Goal: Transaction & Acquisition: Purchase product/service

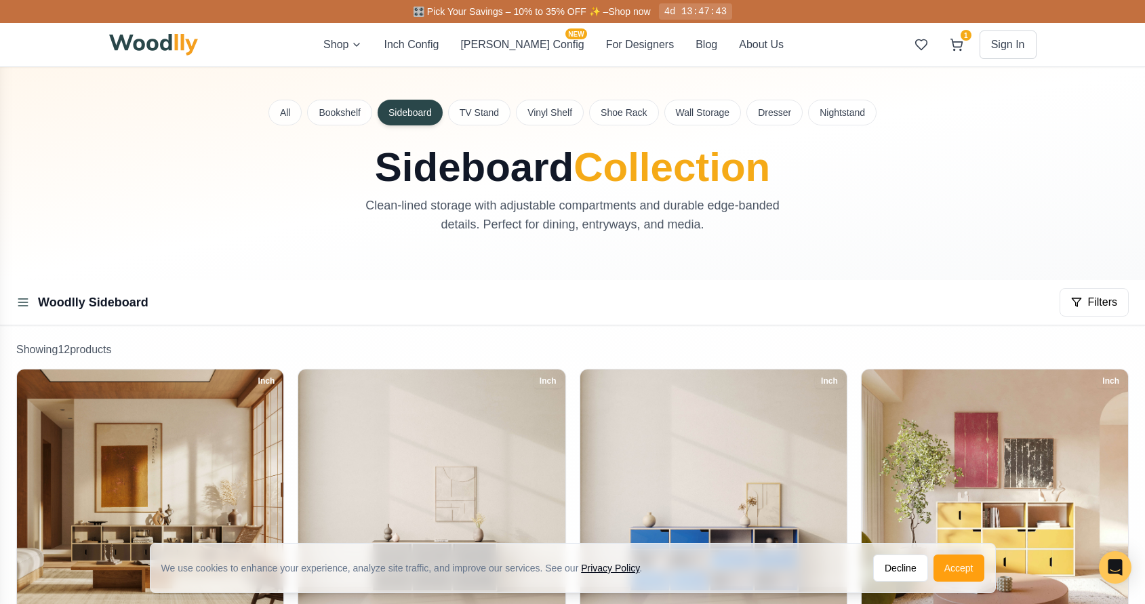
click at [759, 89] on div "All Bookshelf Sideboard TV Stand Vinyl Shelf Shoe Rack Wall Storage Dresser Nig…" at bounding box center [572, 173] width 949 height 213
click at [739, 48] on button "About Us" at bounding box center [761, 45] width 45 height 16
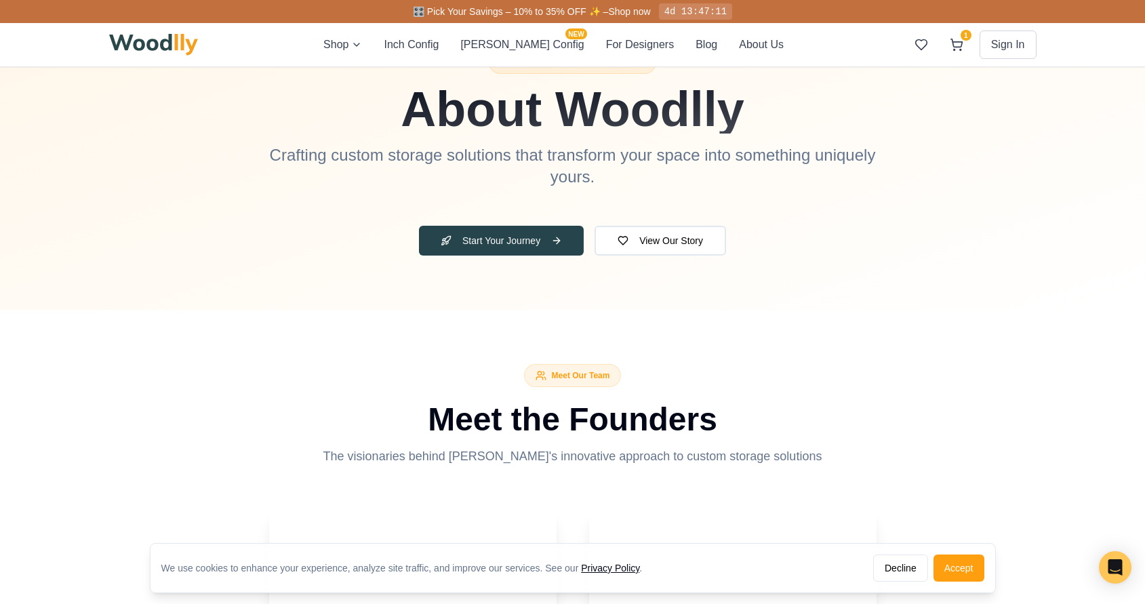
scroll to position [212, 0]
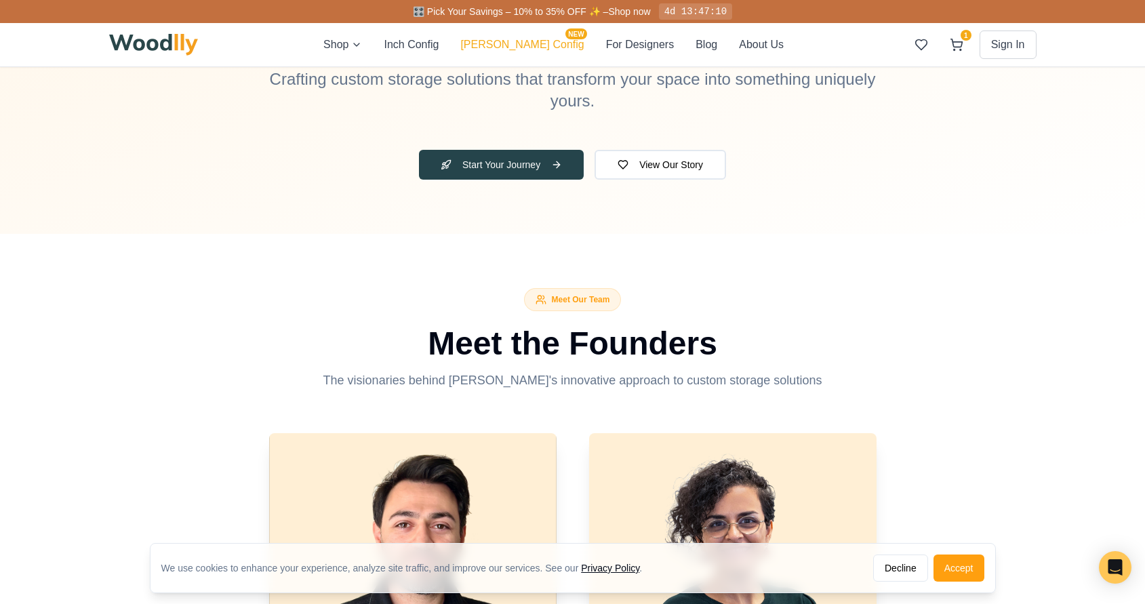
click at [538, 47] on button "[PERSON_NAME] Config NEW" at bounding box center [521, 45] width 123 height 16
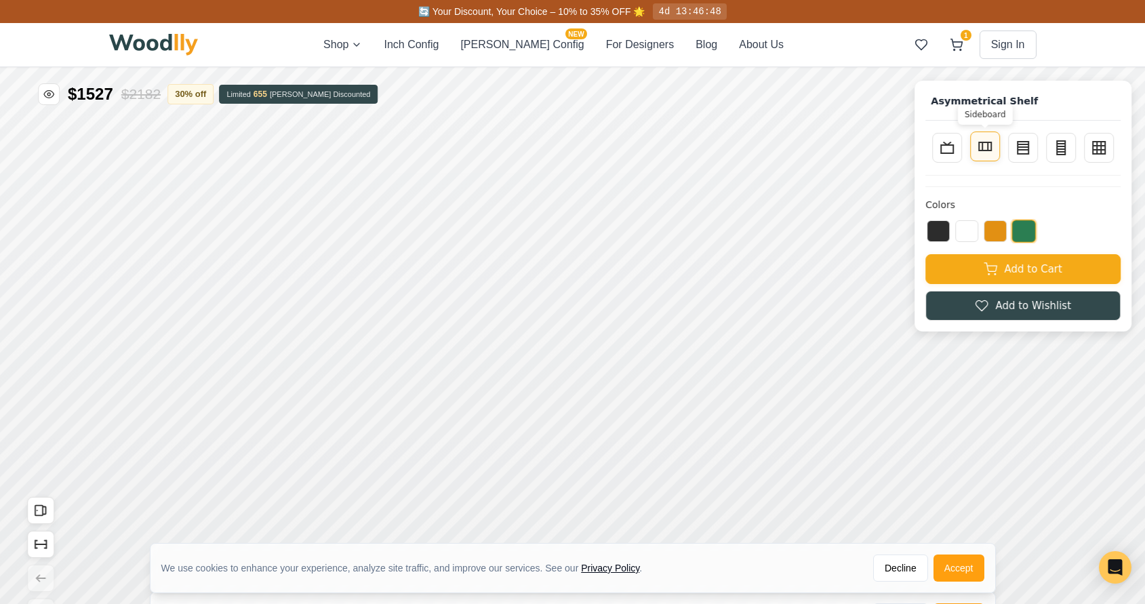
click at [981, 146] on icon at bounding box center [985, 146] width 16 height 16
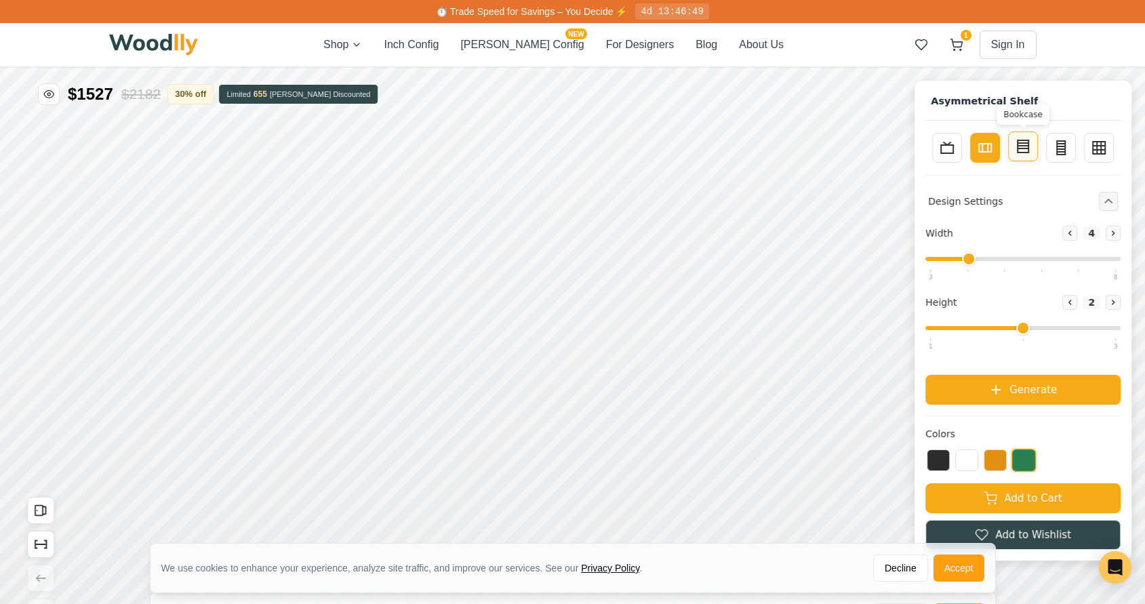
click at [1030, 148] on icon at bounding box center [1023, 146] width 16 height 16
type input "3"
type input "4"
drag, startPoint x: 990, startPoint y: 260, endPoint x: 1014, endPoint y: 258, distance: 23.8
click at [1014, 258] on input "range" at bounding box center [1022, 259] width 195 height 4
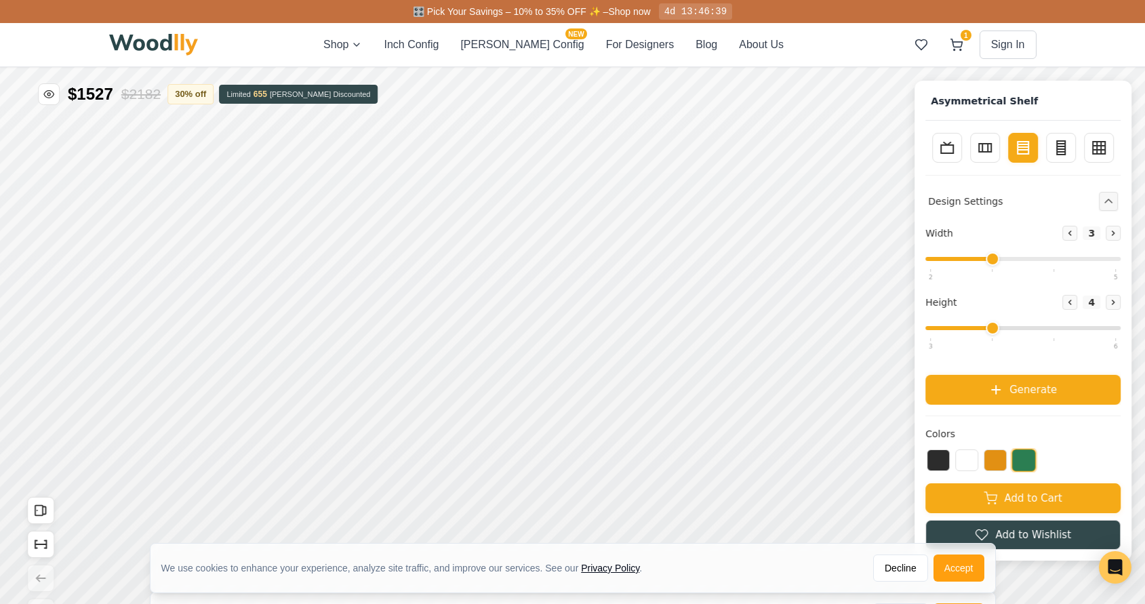
drag, startPoint x: 991, startPoint y: 256, endPoint x: 1014, endPoint y: 256, distance: 23.1
click at [1014, 257] on input "range" at bounding box center [1022, 259] width 195 height 4
click at [1021, 258] on input "range" at bounding box center [1022, 259] width 195 height 4
click at [994, 326] on input "range" at bounding box center [1022, 328] width 195 height 4
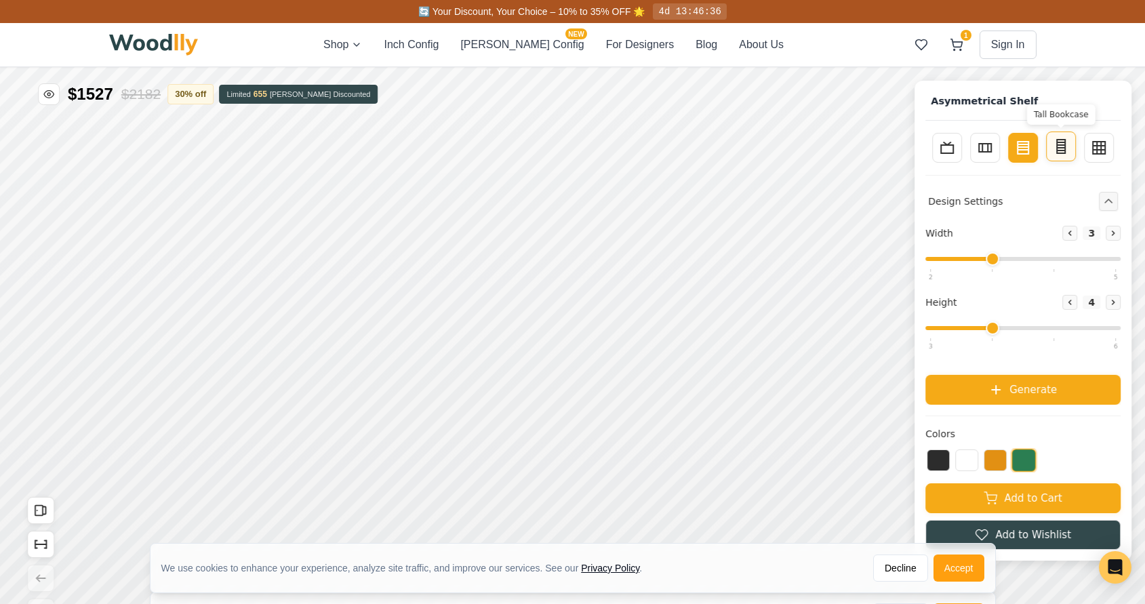
click at [1062, 151] on line at bounding box center [1061, 151] width 8 height 0
type input "2"
type input "5"
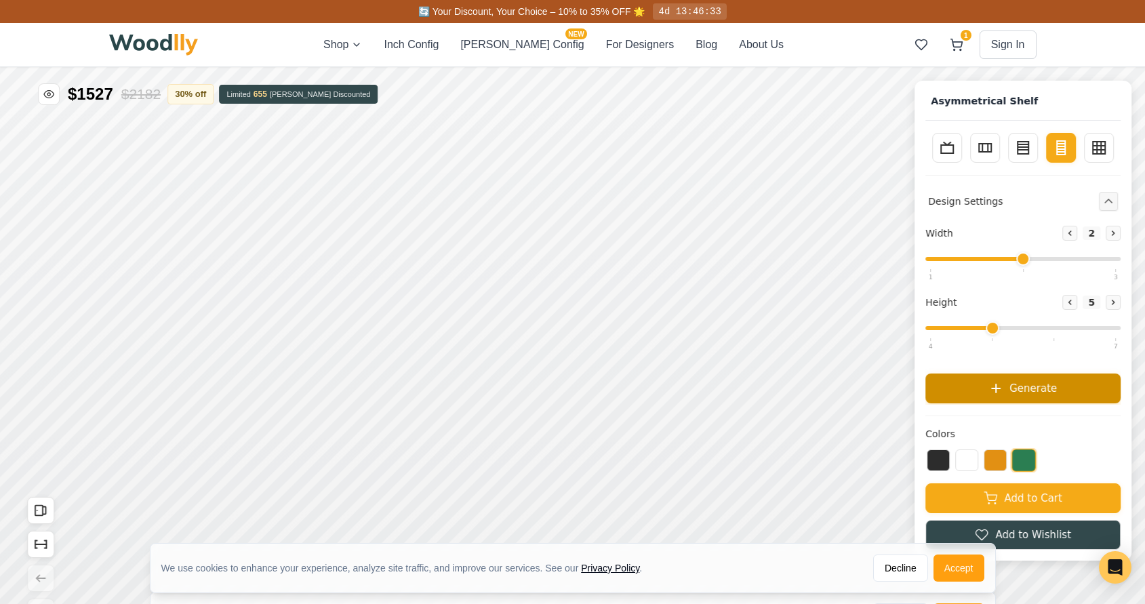
click at [1066, 394] on button "Generate" at bounding box center [1022, 389] width 195 height 30
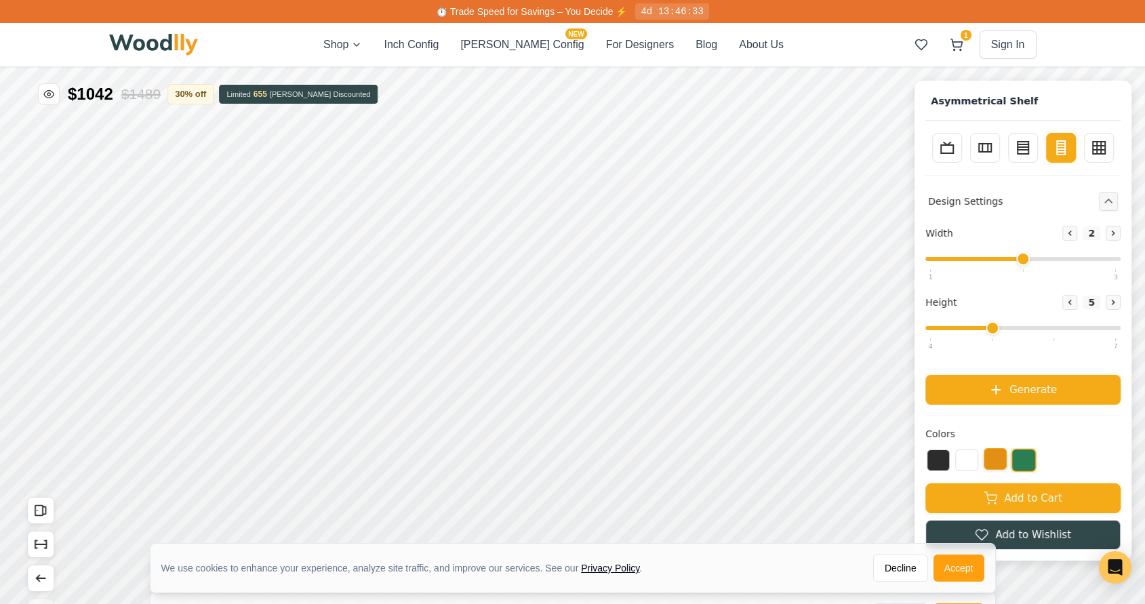
click at [999, 453] on button at bounding box center [995, 459] width 23 height 22
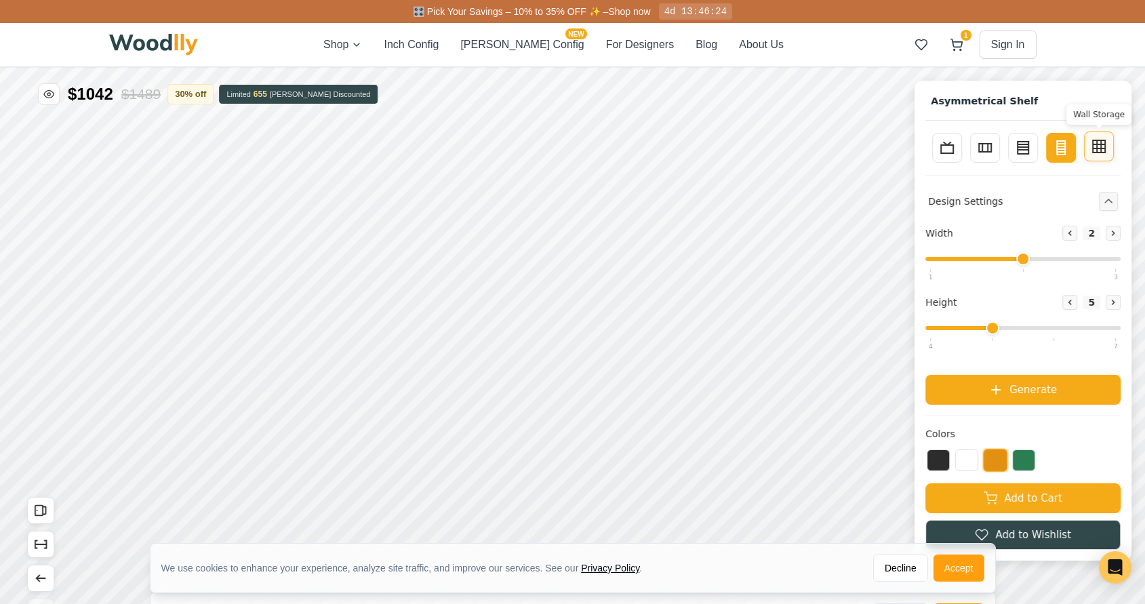
click at [1098, 153] on icon at bounding box center [1099, 146] width 16 height 16
type input "4"
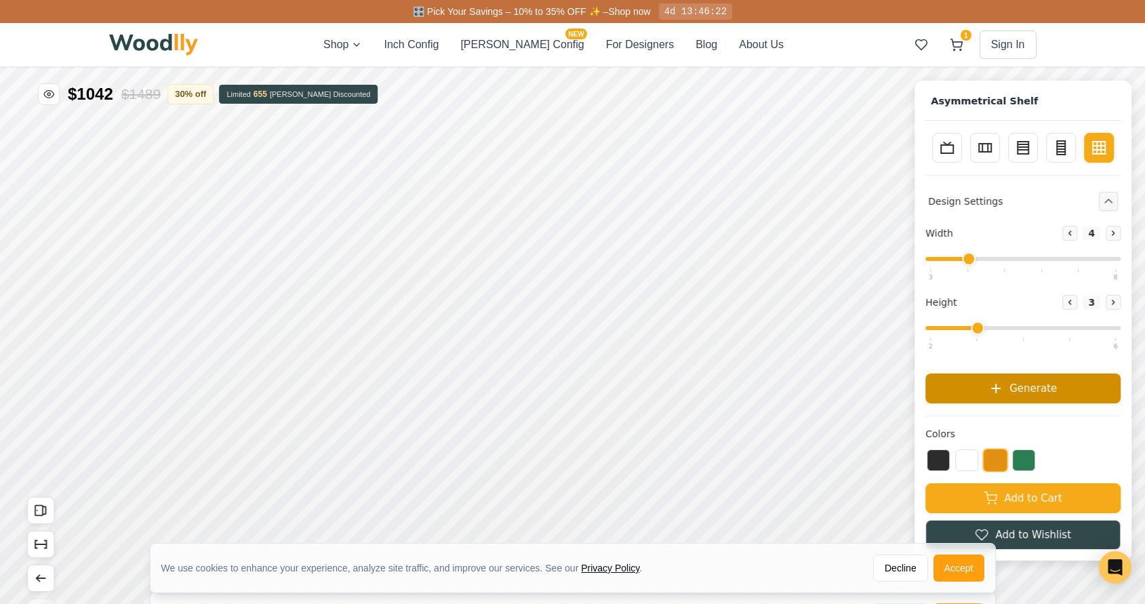
click at [1037, 388] on span "Generate" at bounding box center [1032, 388] width 47 height 16
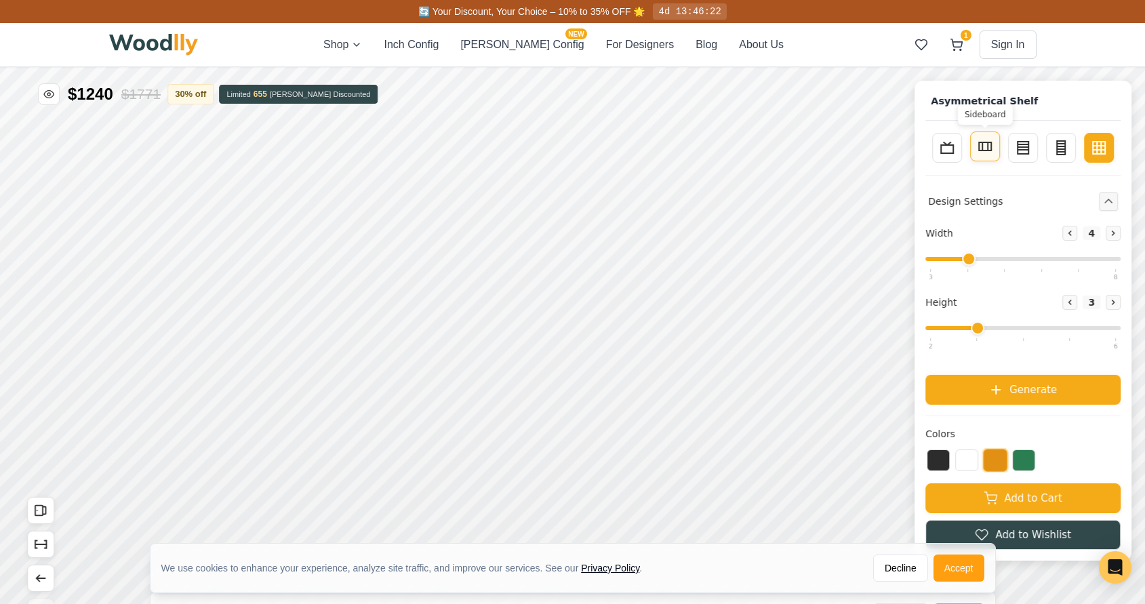
click at [991, 150] on rect at bounding box center [985, 146] width 12 height 8
type input "2"
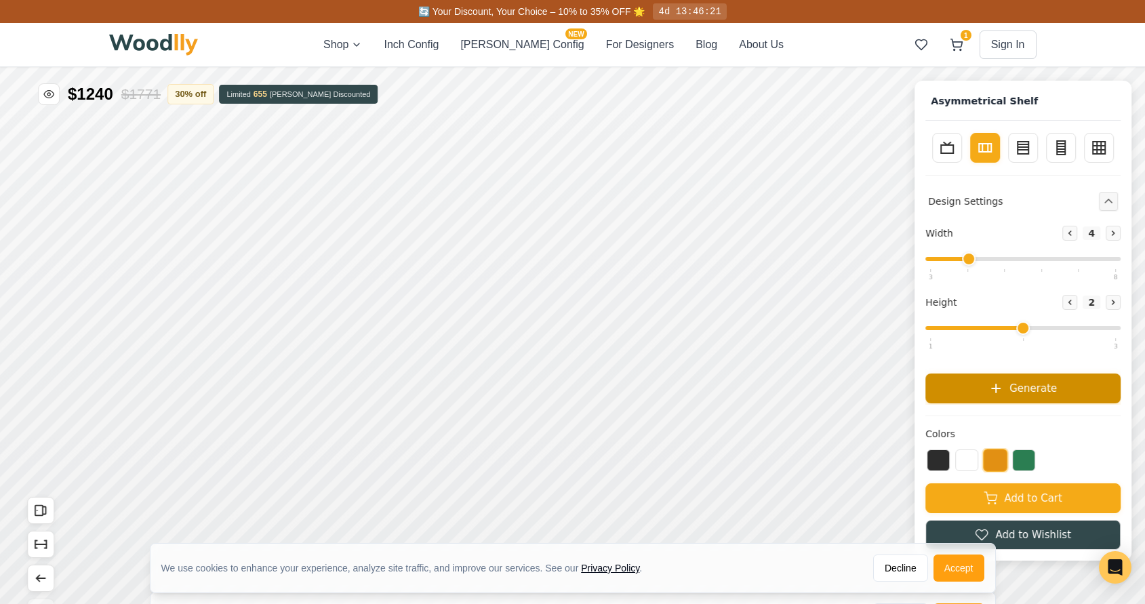
click at [998, 384] on icon at bounding box center [996, 388] width 8 height 8
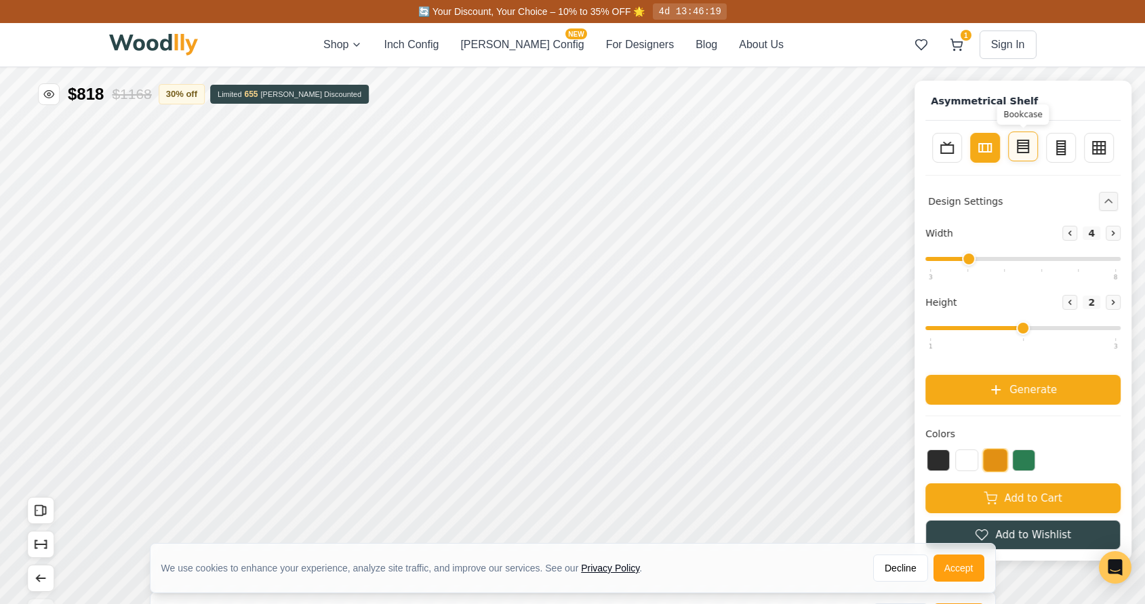
click at [1023, 150] on icon at bounding box center [1023, 146] width 16 height 16
type input "3"
type input "4"
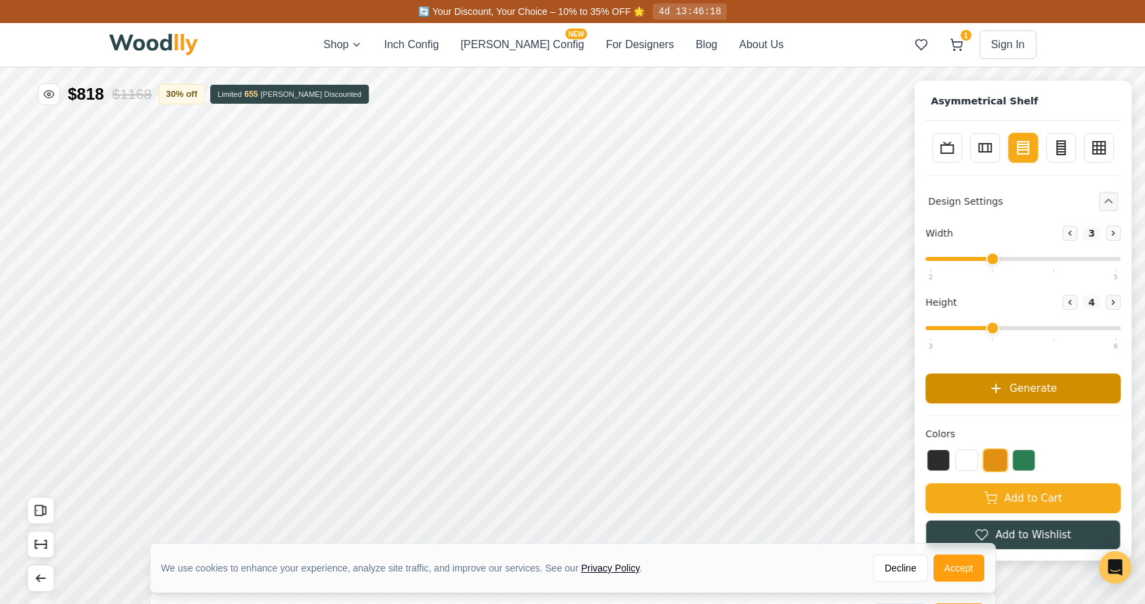
click at [1012, 386] on span "Generate" at bounding box center [1032, 388] width 47 height 16
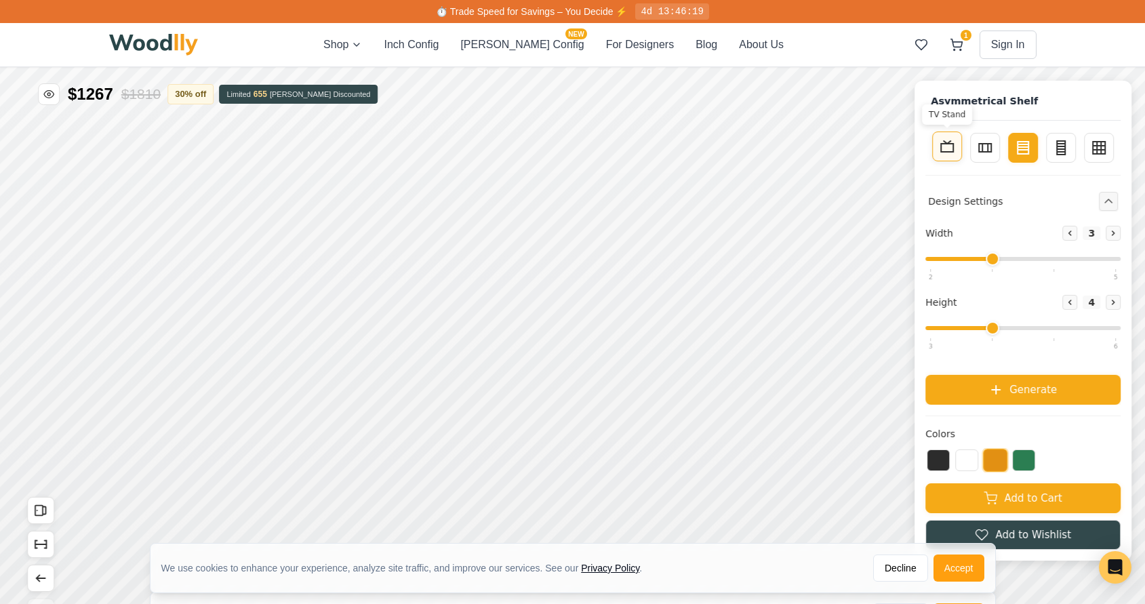
click at [951, 149] on icon at bounding box center [947, 146] width 16 height 16
type input "4"
type input "1"
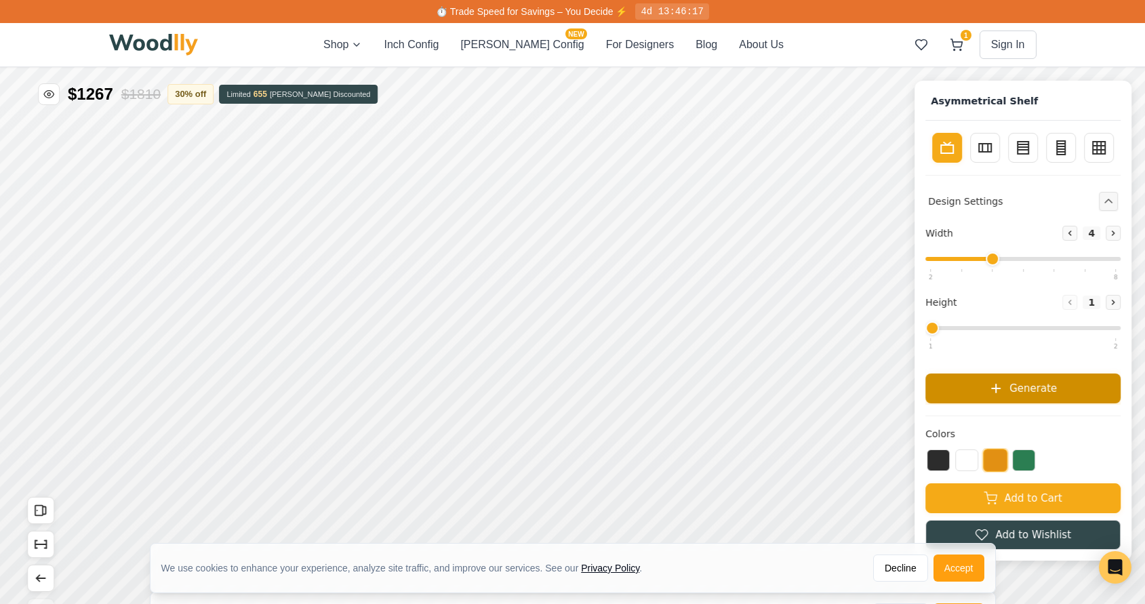
click at [1035, 396] on button "Generate" at bounding box center [1022, 389] width 195 height 30
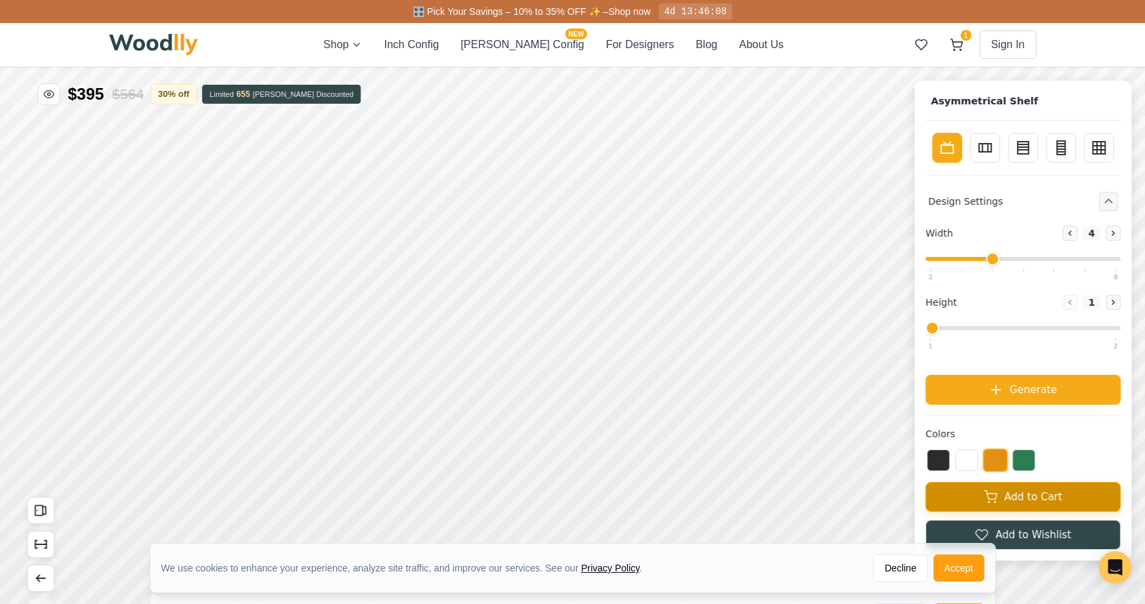
click at [1008, 498] on button "Add to Cart" at bounding box center [1022, 497] width 195 height 30
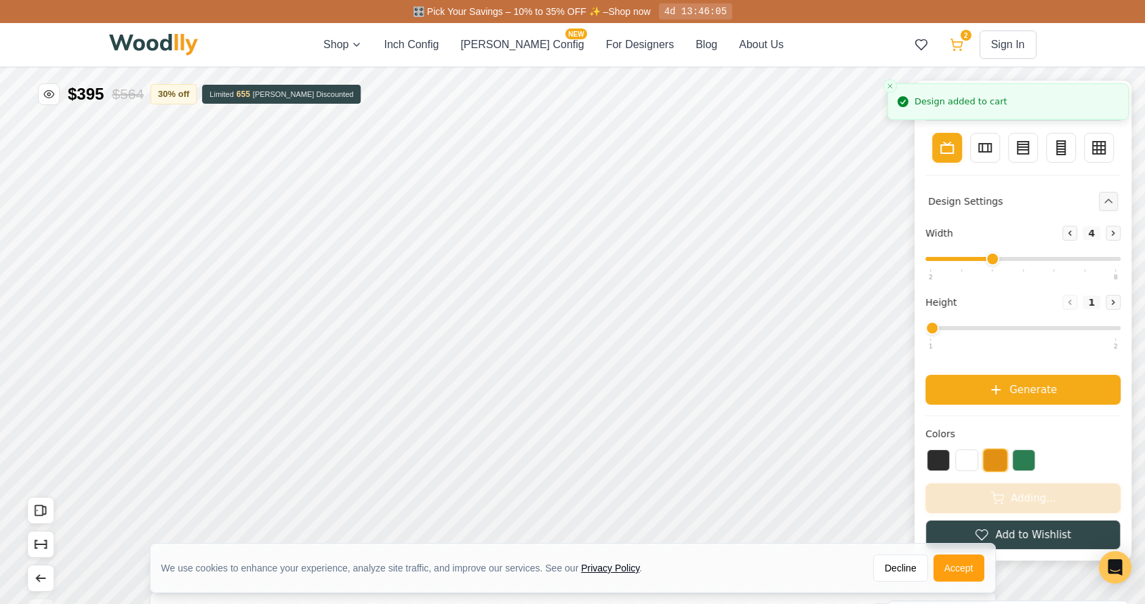
click at [959, 47] on icon at bounding box center [957, 43] width 12 height 8
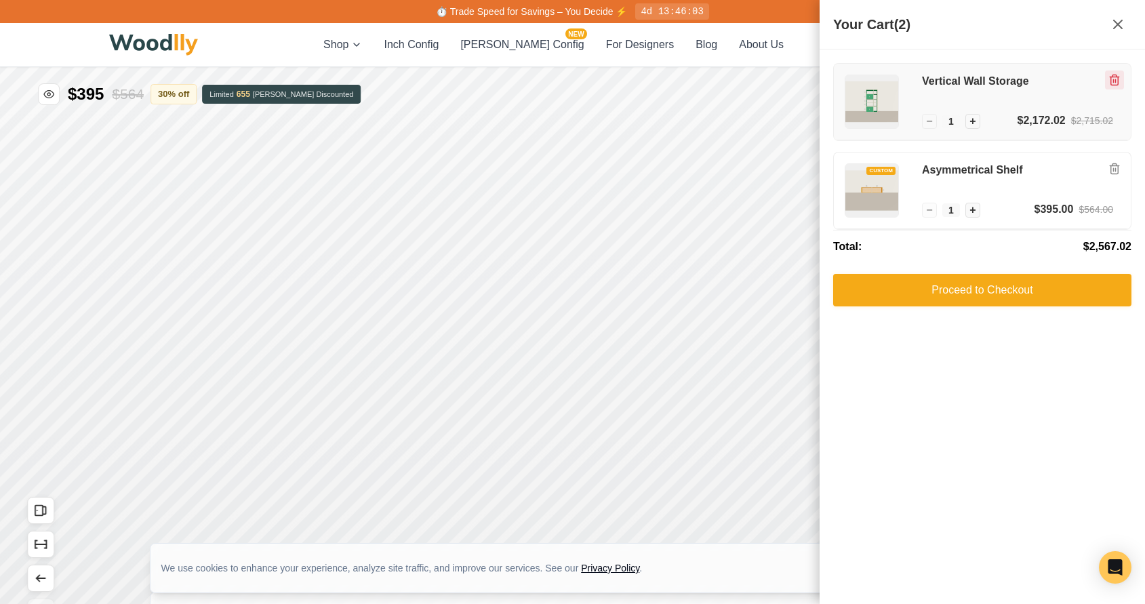
click at [1116, 76] on icon "Remove item" at bounding box center [1114, 80] width 7 height 10
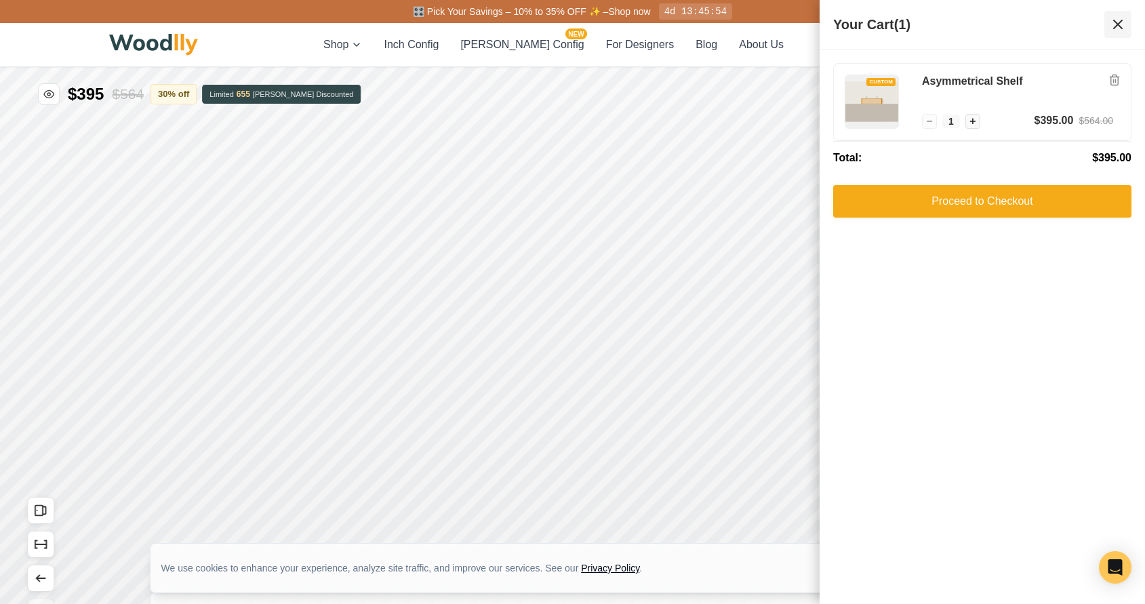
click at [1119, 26] on icon at bounding box center [1118, 24] width 16 height 16
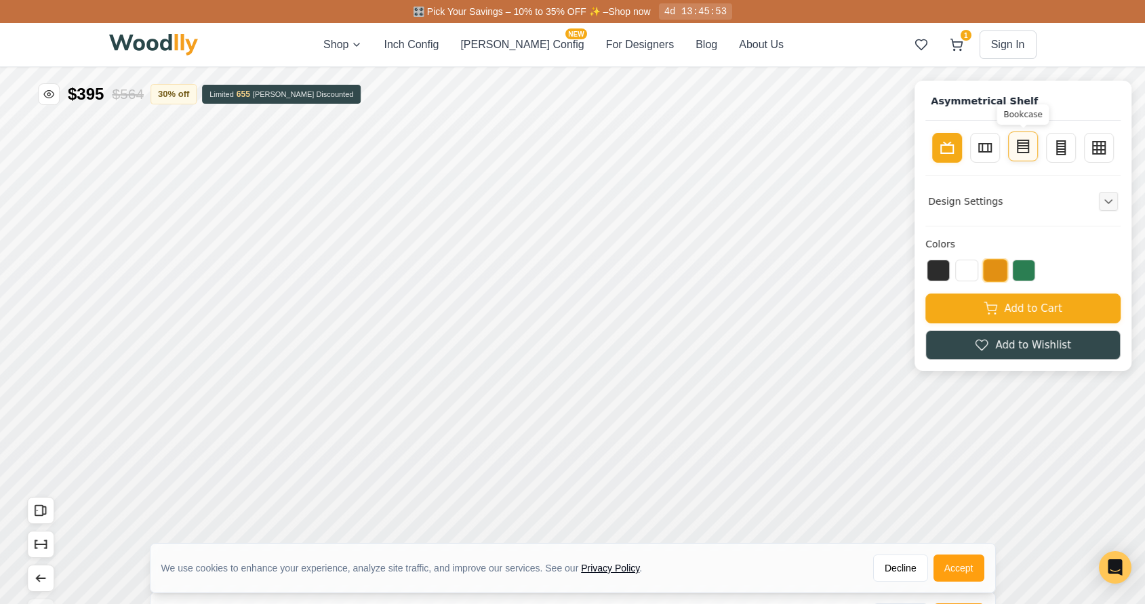
click at [1028, 153] on rect at bounding box center [1023, 146] width 11 height 12
type input "3"
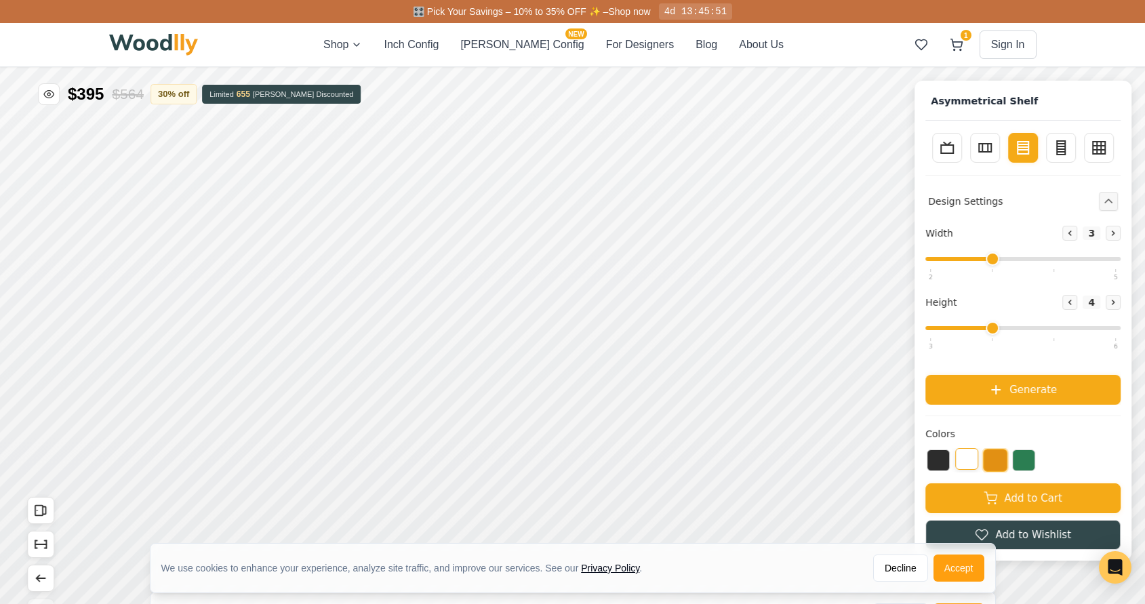
click at [967, 463] on button at bounding box center [966, 459] width 23 height 22
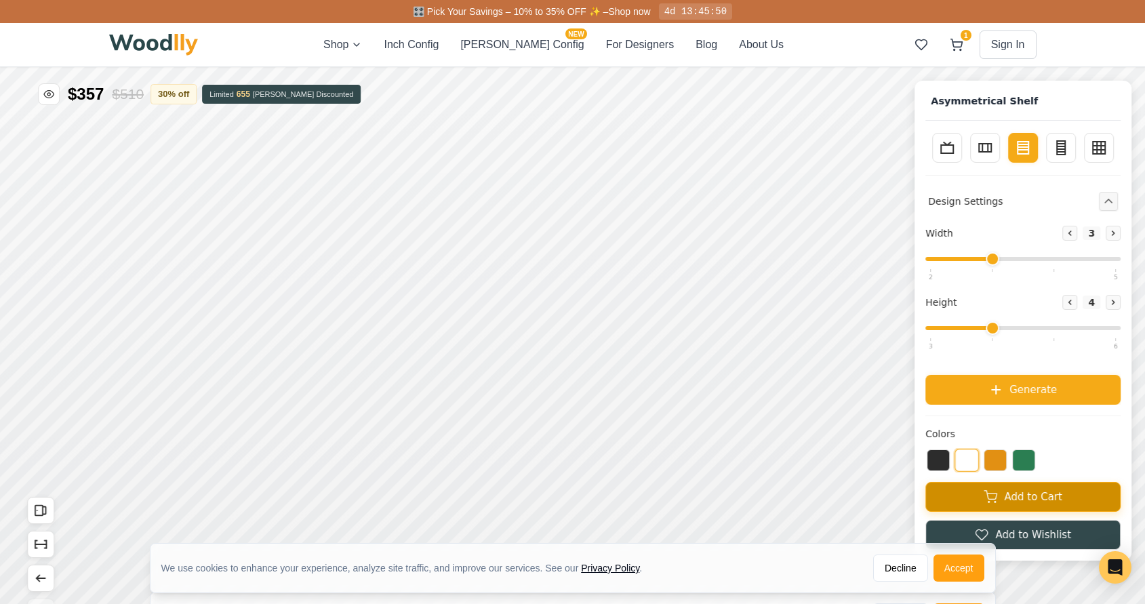
click at [995, 509] on button "Add to Cart" at bounding box center [1022, 497] width 195 height 30
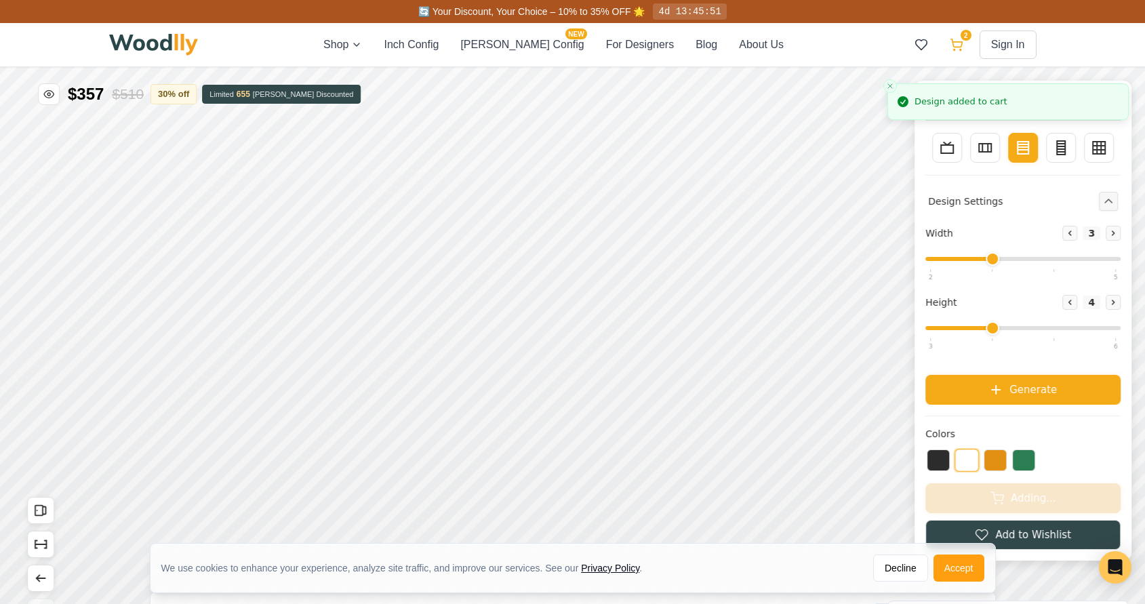
click at [953, 43] on icon at bounding box center [957, 43] width 12 height 8
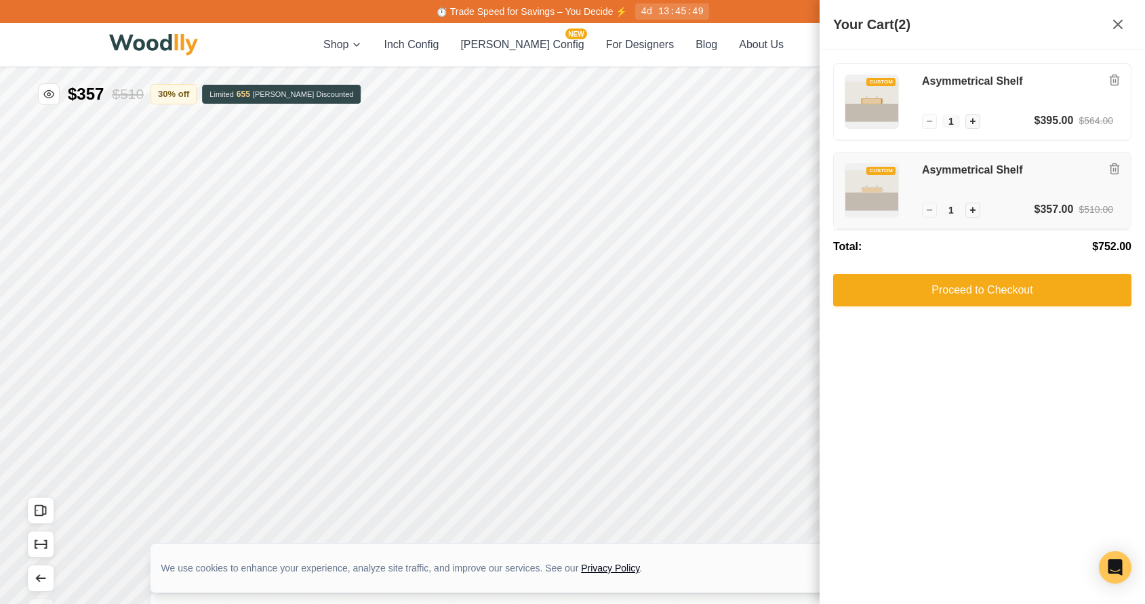
click at [871, 191] on img at bounding box center [871, 190] width 53 height 53
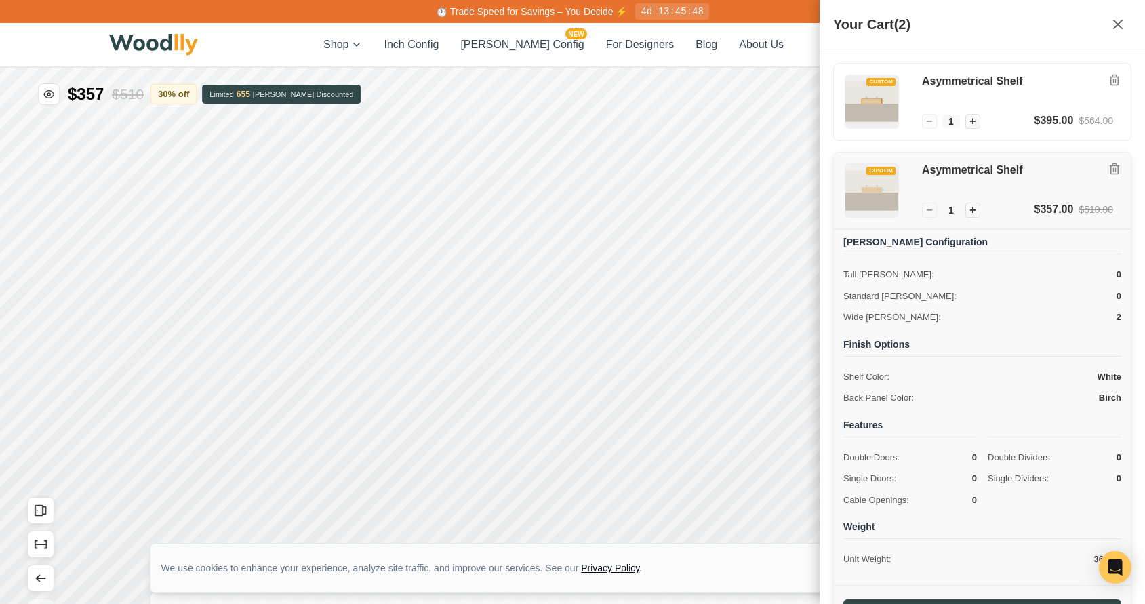
click at [871, 191] on img at bounding box center [871, 190] width 53 height 53
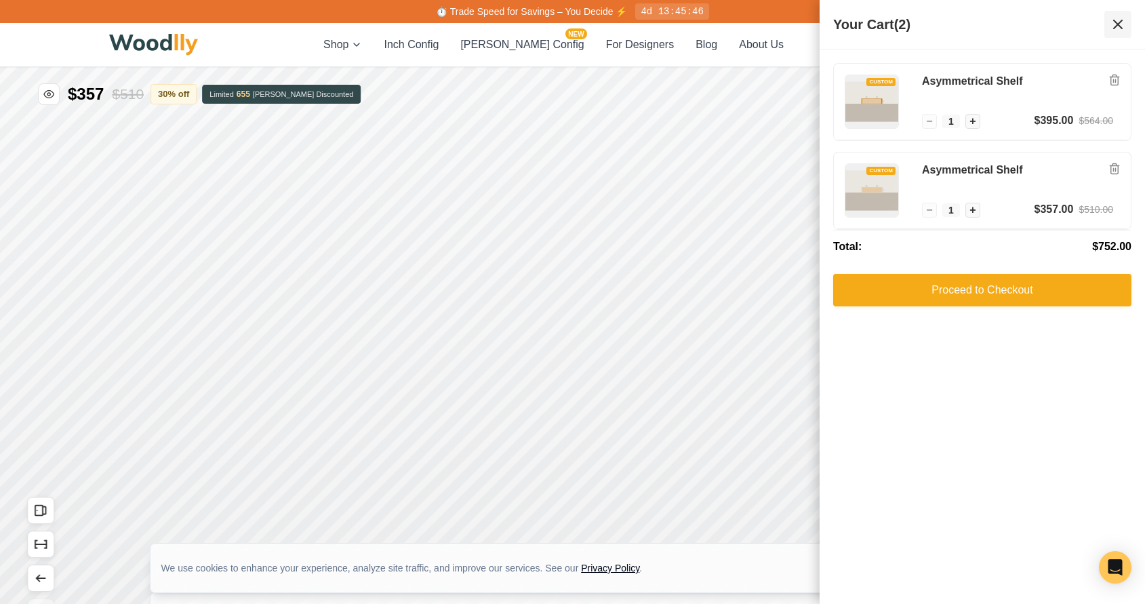
click at [1115, 25] on icon at bounding box center [1118, 24] width 16 height 16
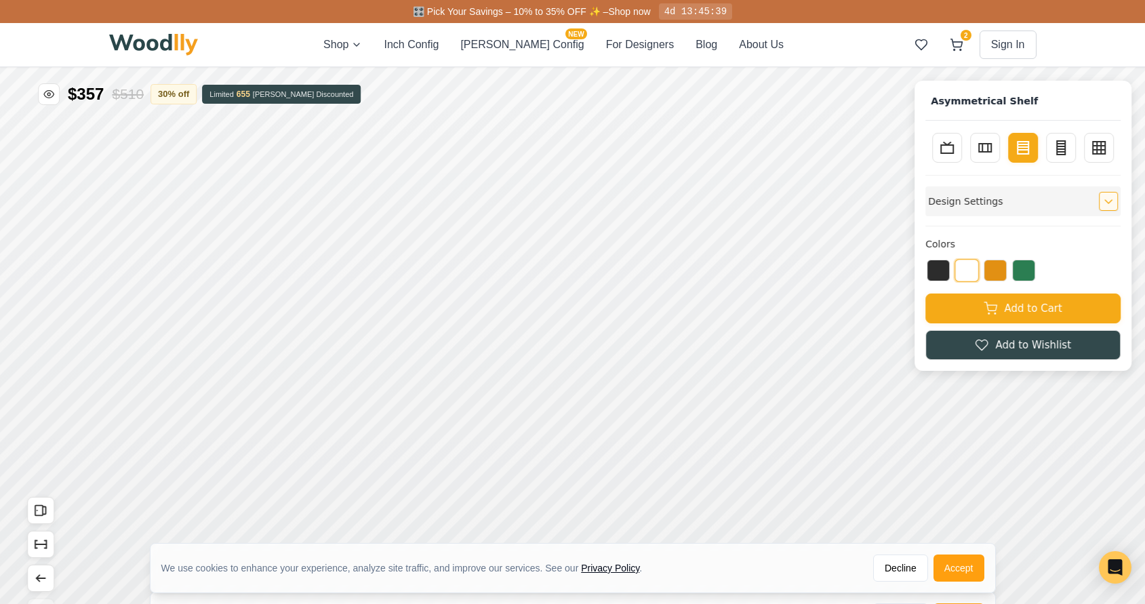
click at [999, 206] on div "Design Settings" at bounding box center [1022, 201] width 195 height 30
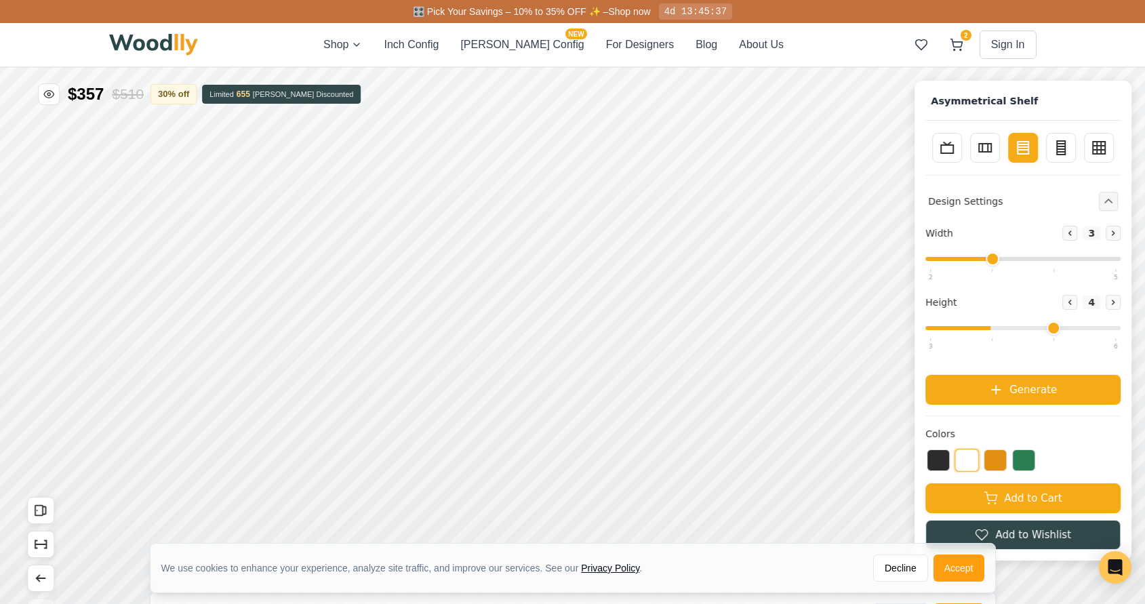
drag, startPoint x: 992, startPoint y: 326, endPoint x: 1033, endPoint y: 325, distance: 41.4
click at [1033, 326] on input "range" at bounding box center [1022, 328] width 195 height 4
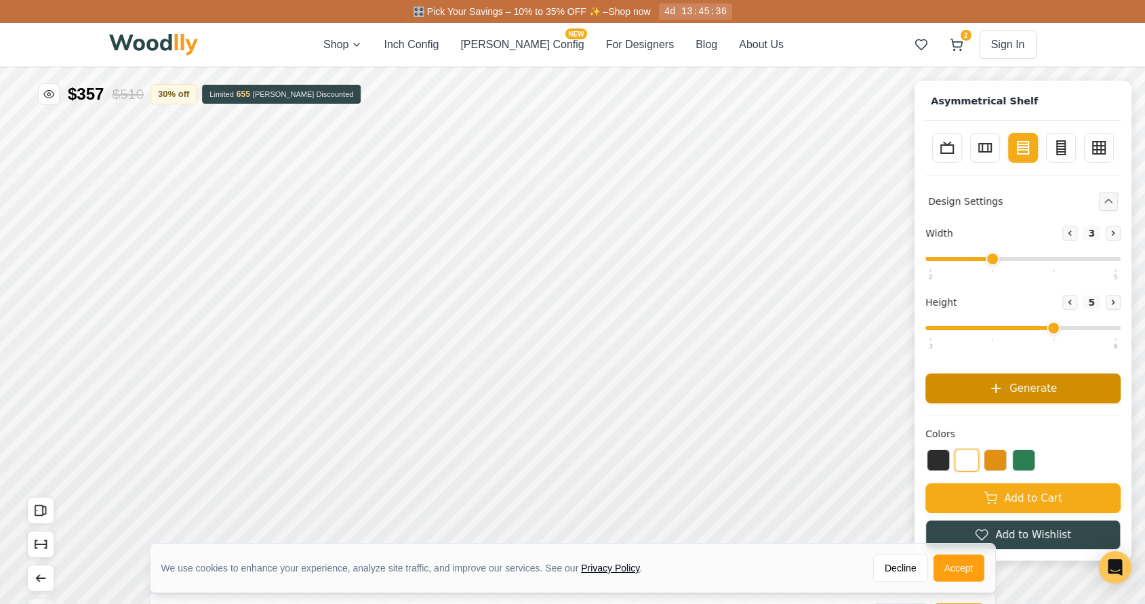
click at [1019, 391] on span "Generate" at bounding box center [1032, 388] width 47 height 16
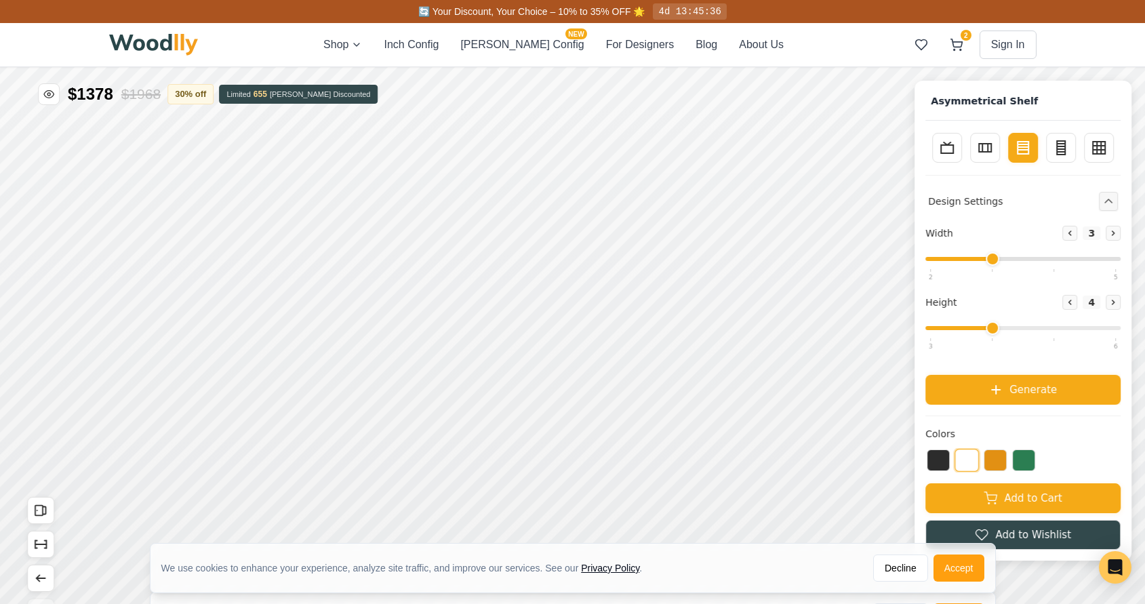
drag, startPoint x: 1049, startPoint y: 325, endPoint x: 1018, endPoint y: 325, distance: 30.5
type input "4"
click at [1018, 326] on input "range" at bounding box center [1022, 328] width 195 height 4
click at [1018, 382] on span "Generate" at bounding box center [1032, 388] width 47 height 16
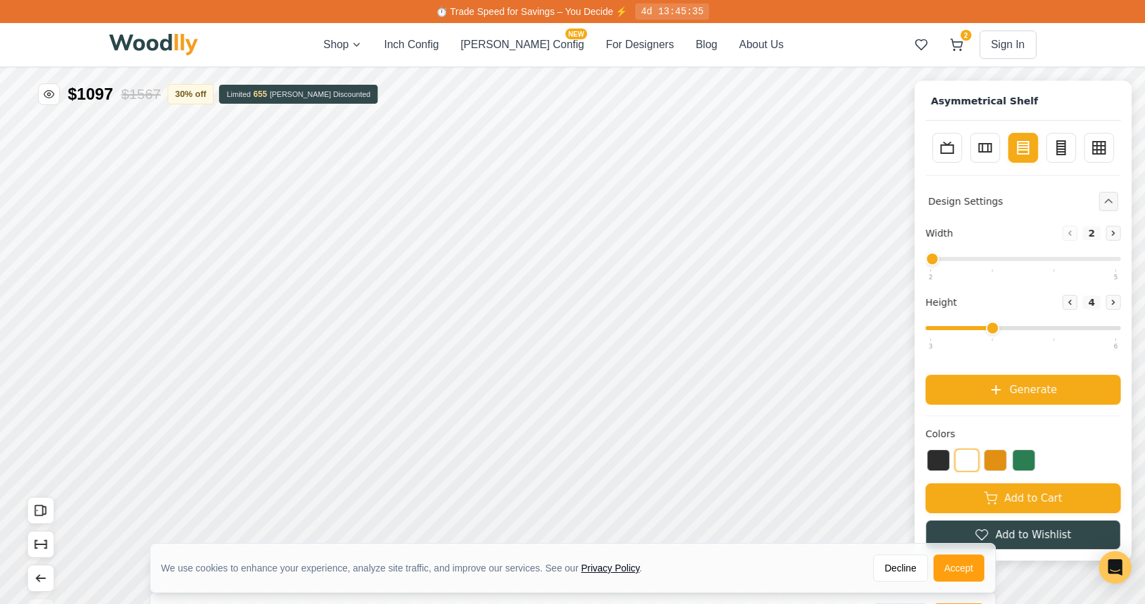
drag, startPoint x: 993, startPoint y: 257, endPoint x: 930, endPoint y: 259, distance: 62.4
click at [930, 259] on input "range" at bounding box center [1022, 259] width 195 height 4
drag, startPoint x: 930, startPoint y: 260, endPoint x: 1062, endPoint y: 259, distance: 132.2
type input "4"
click at [1063, 259] on input "range" at bounding box center [1022, 259] width 195 height 4
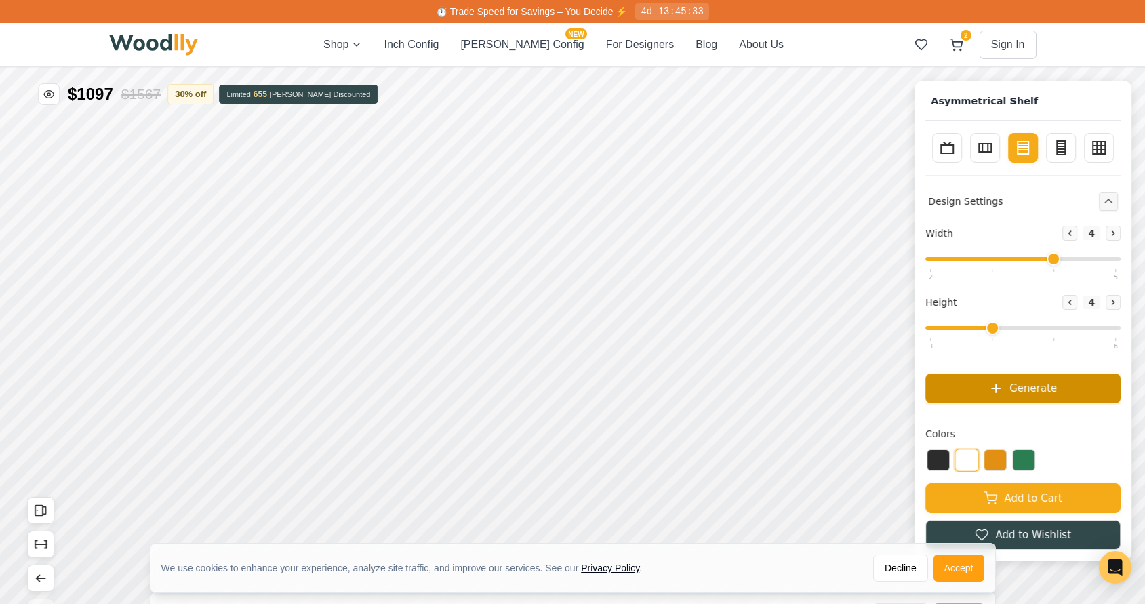
click at [1018, 395] on span "Generate" at bounding box center [1032, 388] width 47 height 16
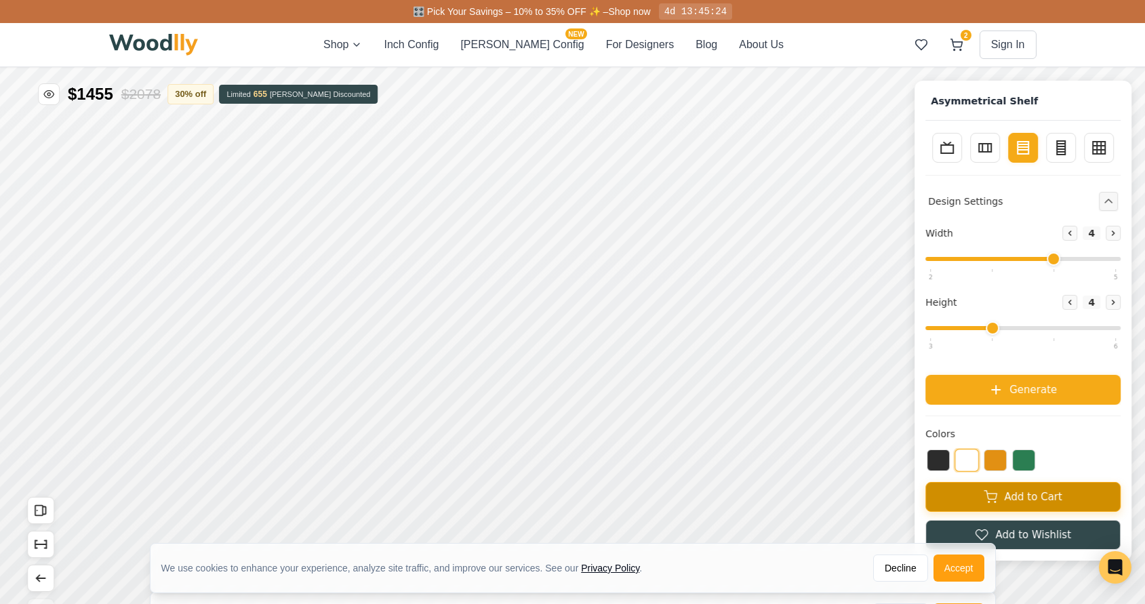
click at [1014, 488] on button "Add to Cart" at bounding box center [1022, 497] width 195 height 30
click at [961, 41] on icon at bounding box center [957, 43] width 12 height 8
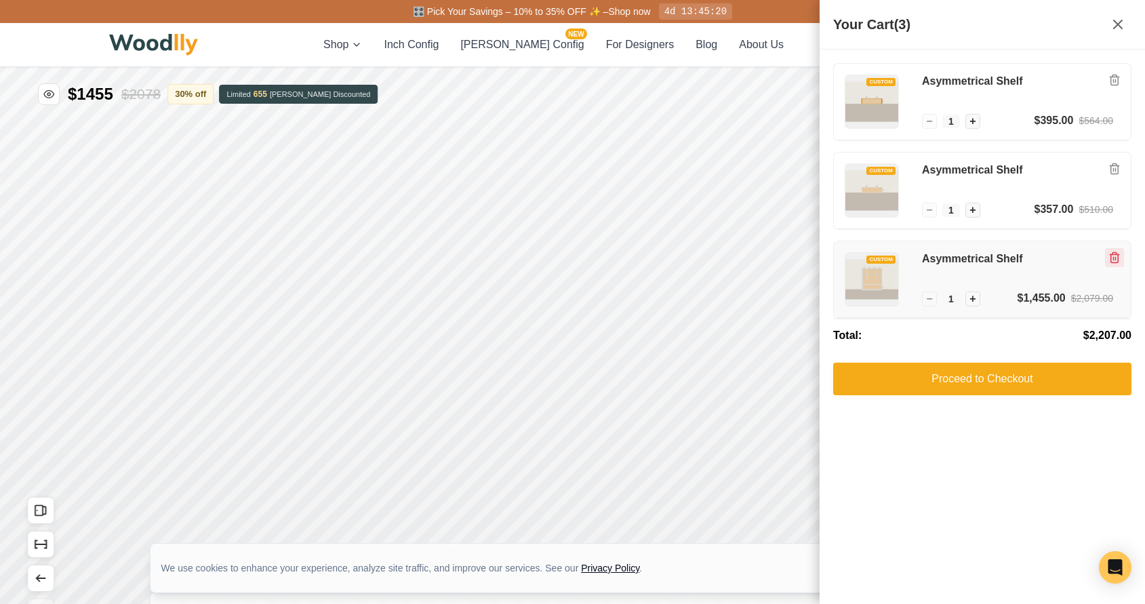
click at [1114, 258] on icon "Remove item" at bounding box center [1114, 258] width 12 height 12
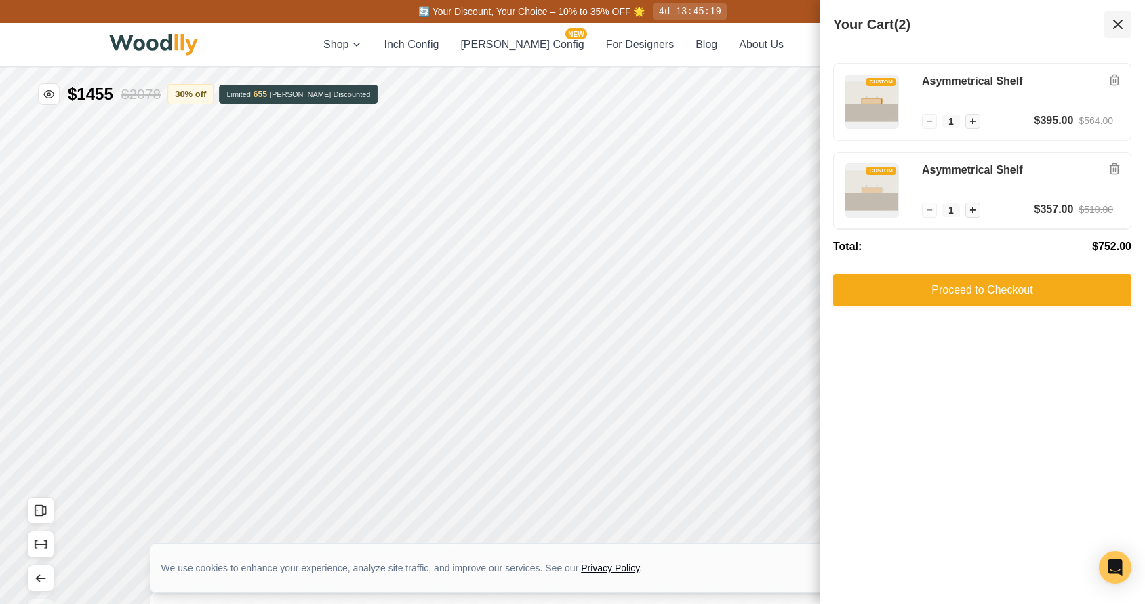
click at [1115, 26] on icon at bounding box center [1118, 24] width 16 height 16
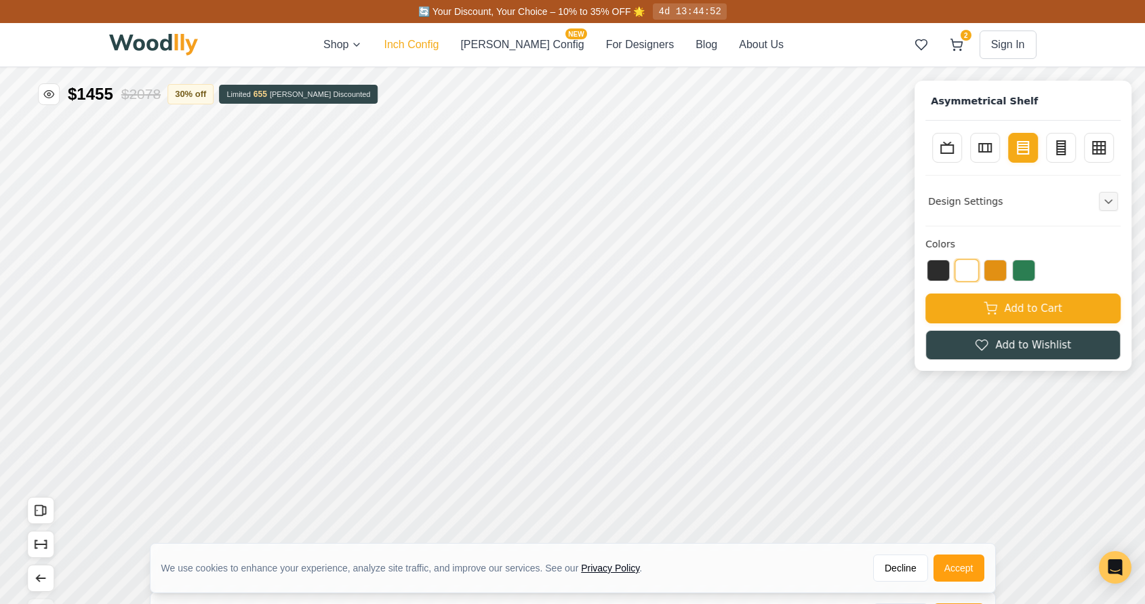
click at [439, 47] on button "Inch Config" at bounding box center [411, 45] width 55 height 16
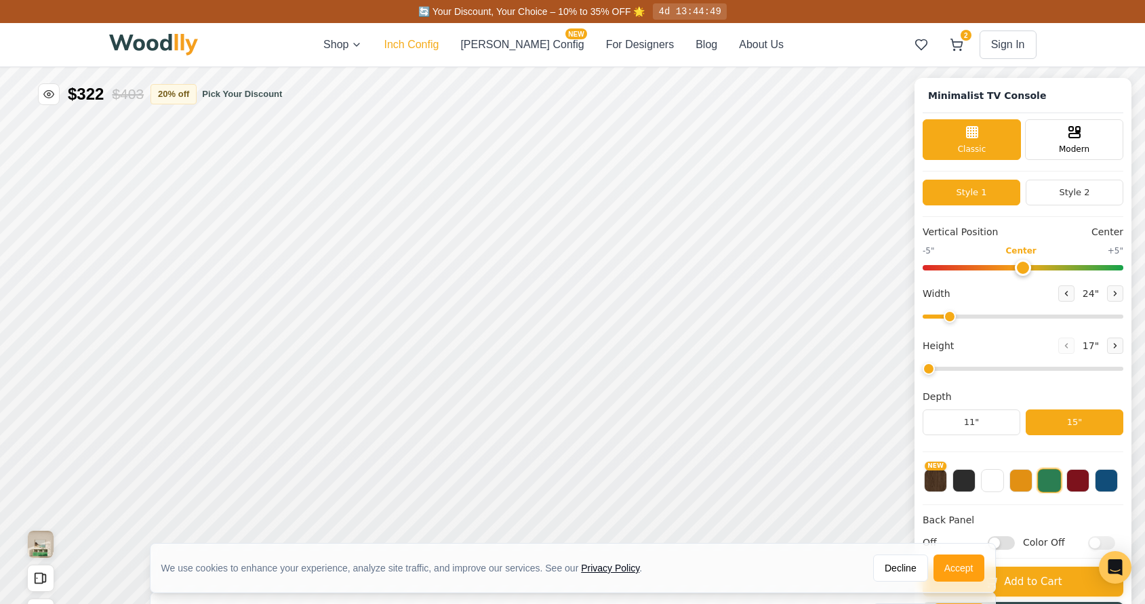
type input "63"
type input "2"
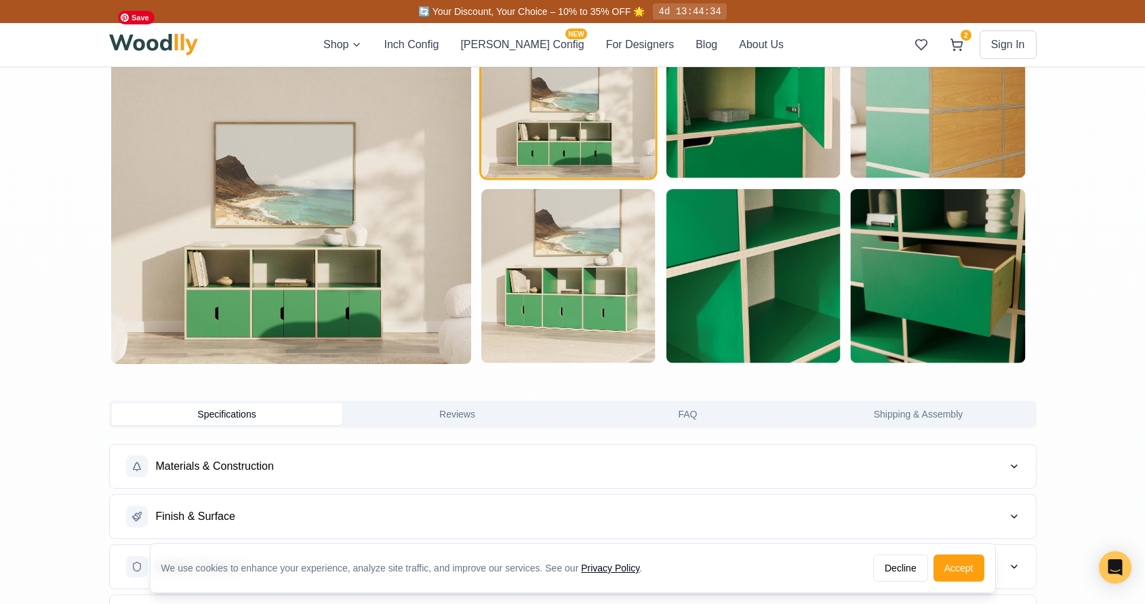
scroll to position [690, 0]
